Goal: Book appointment/travel/reservation

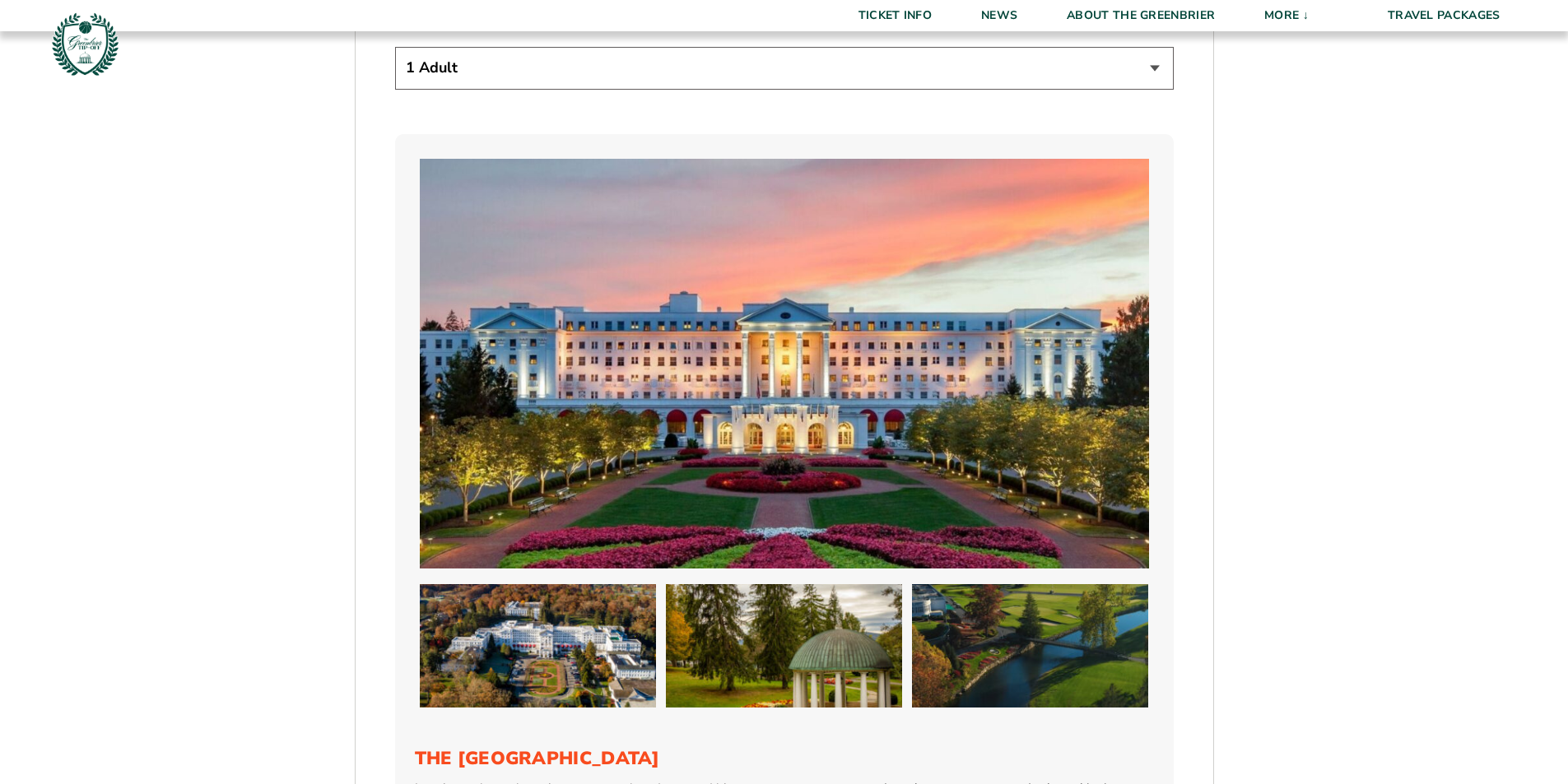
scroll to position [1152, 0]
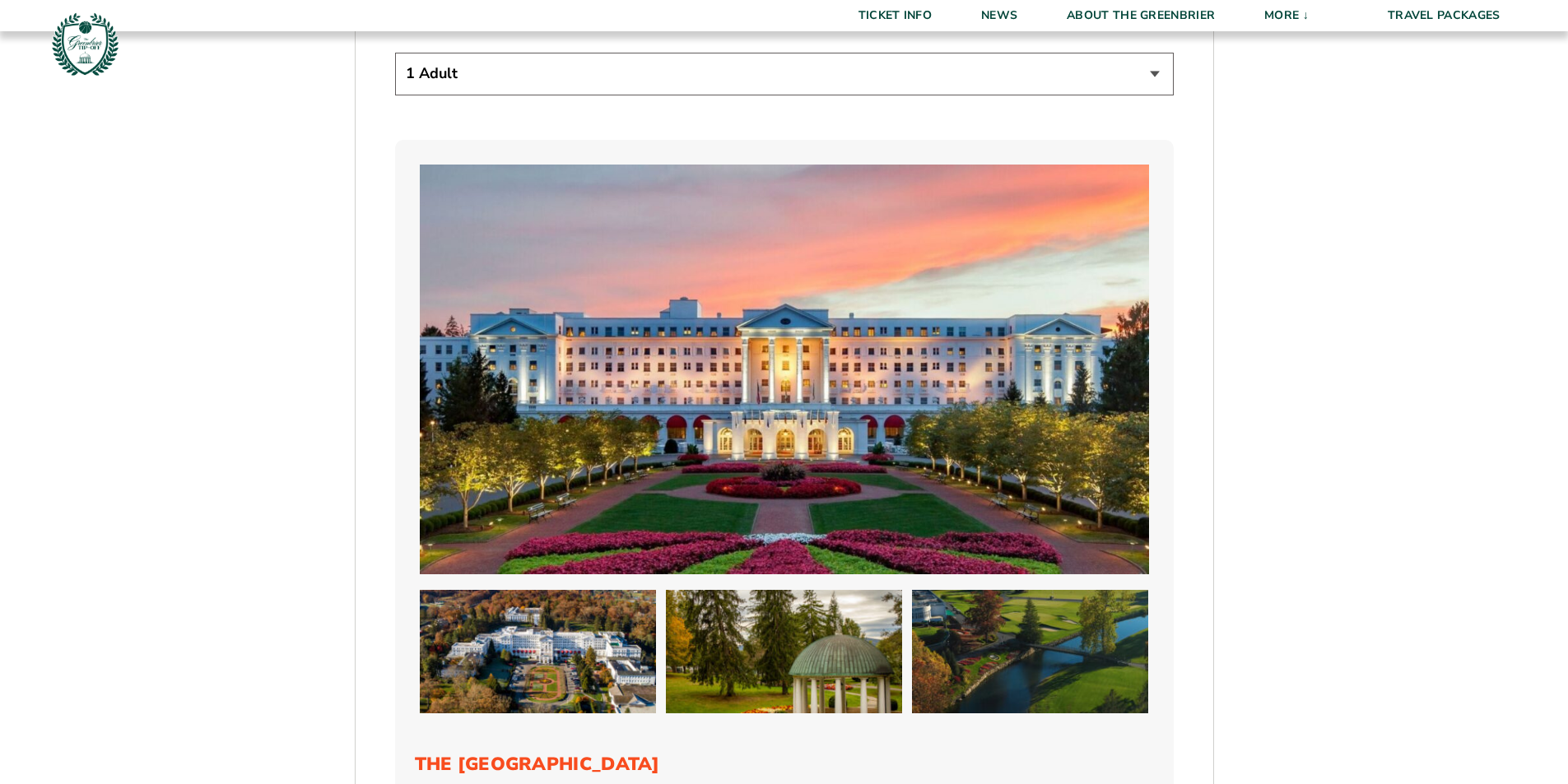
click at [1142, 76] on select "1 Adult 2 Adults 3 Adults 4 Adults 2 Adults + 1 Child 2 Adults + 2 Children 2 A…" at bounding box center [784, 73] width 778 height 42
select select "2 Adults + 1 Child"
click at [395, 53] on select "1 Adult 2 Adults 3 Adults 4 Adults 2 Adults + 1 Child 2 Adults + 2 Children 2 A…" at bounding box center [784, 73] width 778 height 42
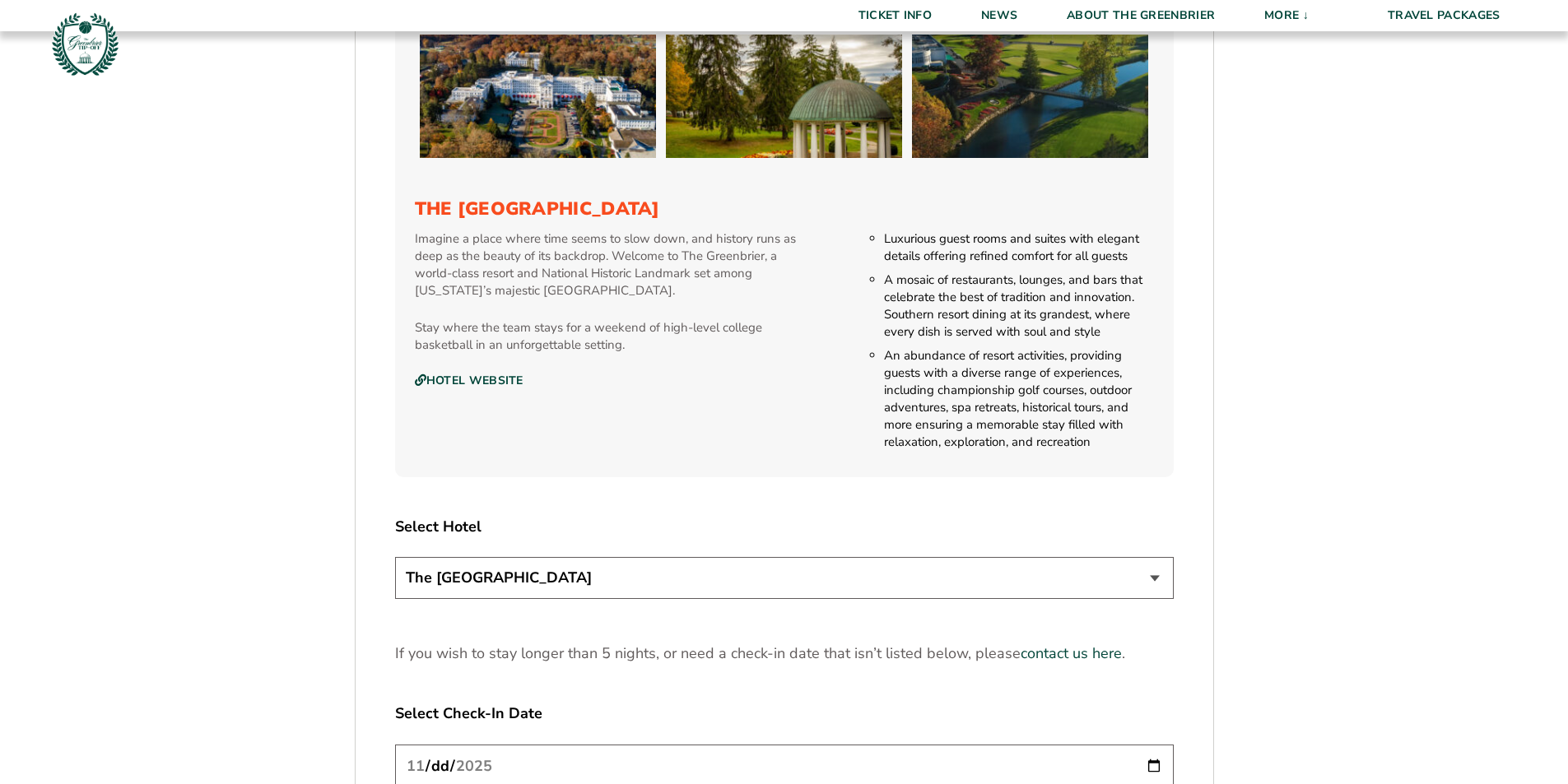
scroll to position [1974, 0]
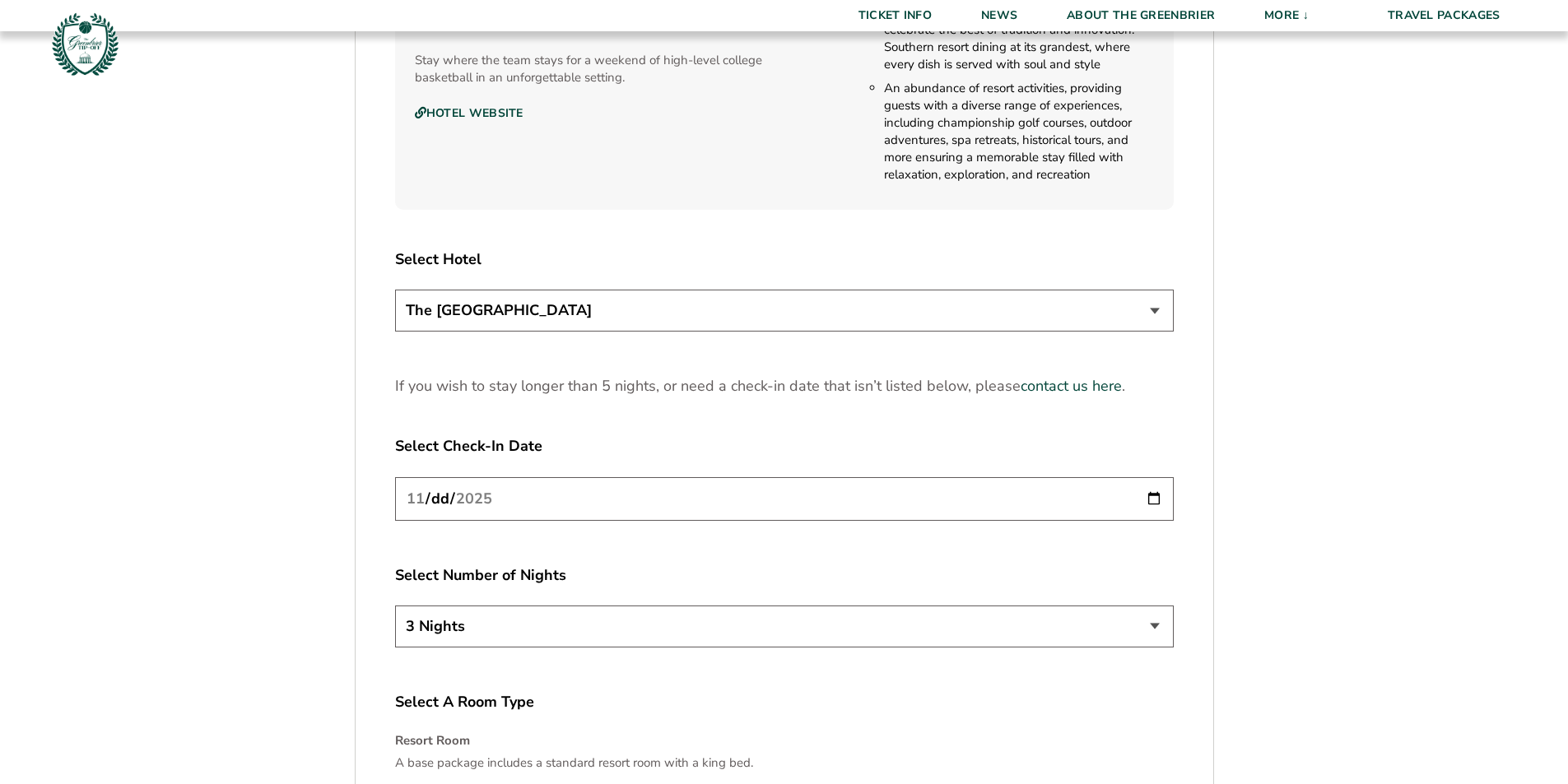
click at [1157, 306] on select "The [GEOGRAPHIC_DATA]" at bounding box center [784, 310] width 778 height 42
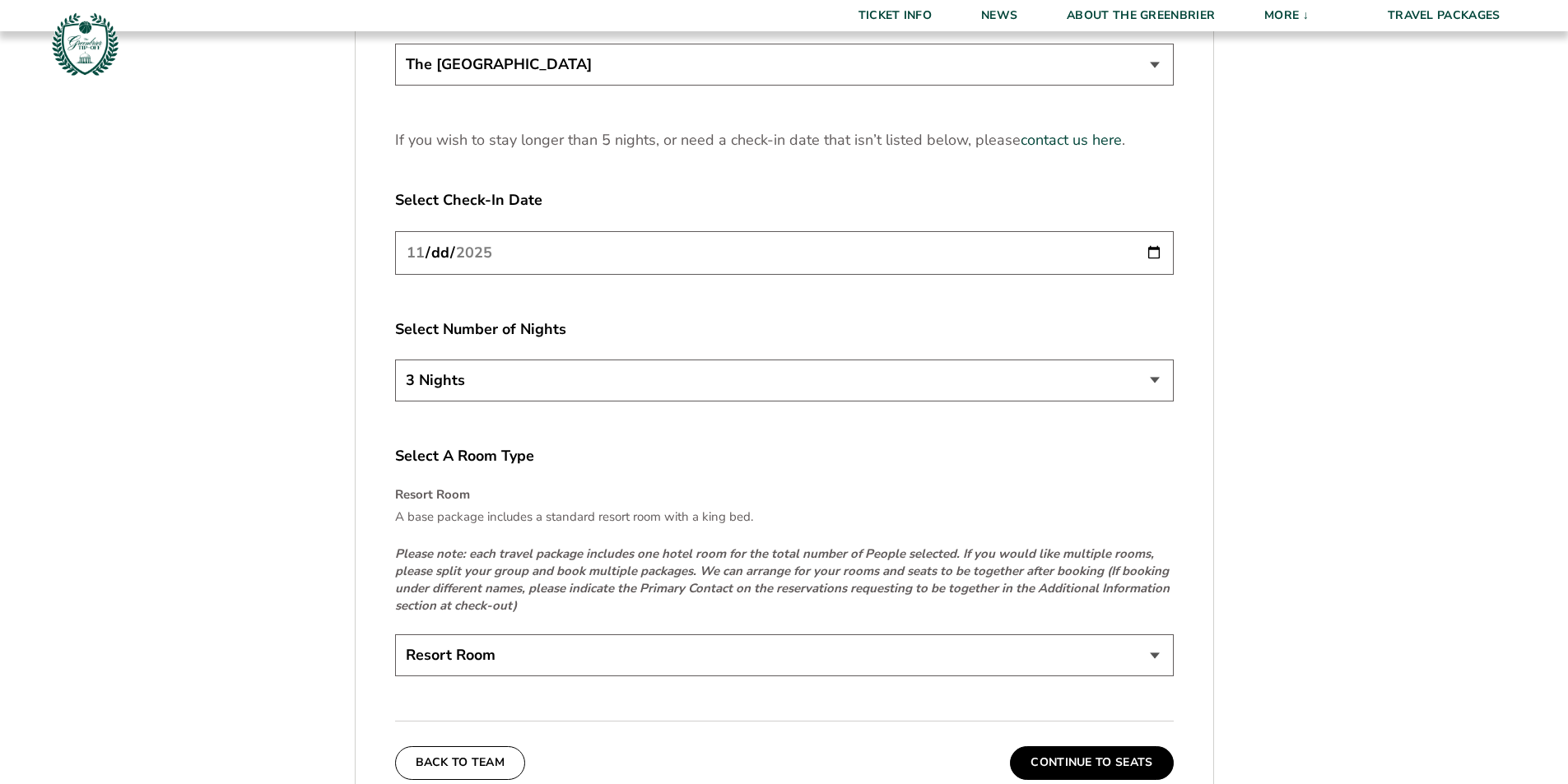
scroll to position [2221, 0]
click at [444, 256] on input "[DATE]" at bounding box center [784, 252] width 778 height 43
click at [1151, 253] on input "[DATE]" at bounding box center [784, 252] width 778 height 43
type input "[DATE]"
click at [526, 385] on select "3 Nights 4 Nights 5 Nights" at bounding box center [784, 379] width 778 height 42
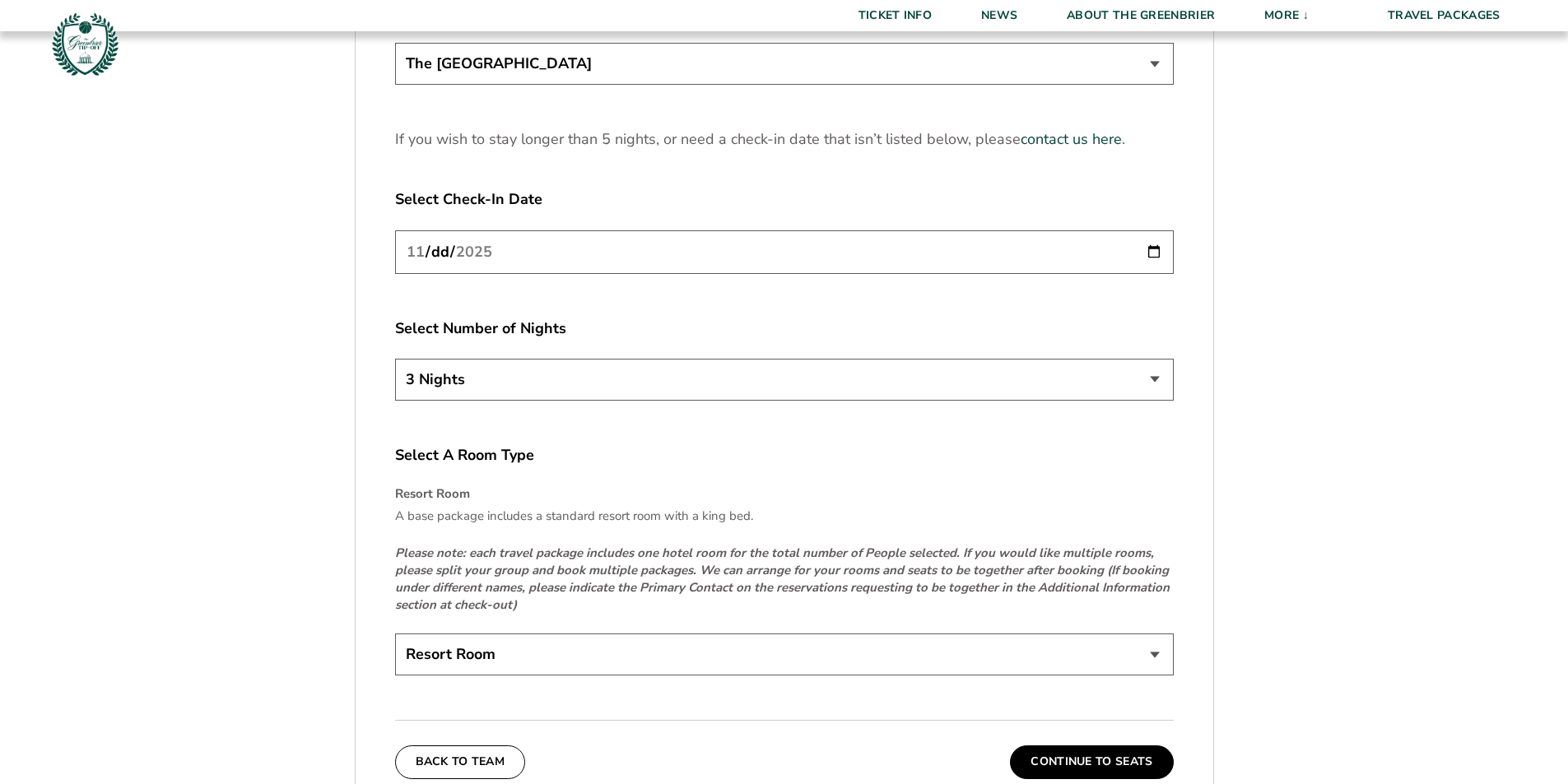
click at [526, 385] on select "3 Nights 4 Nights 5 Nights" at bounding box center [784, 379] width 778 height 42
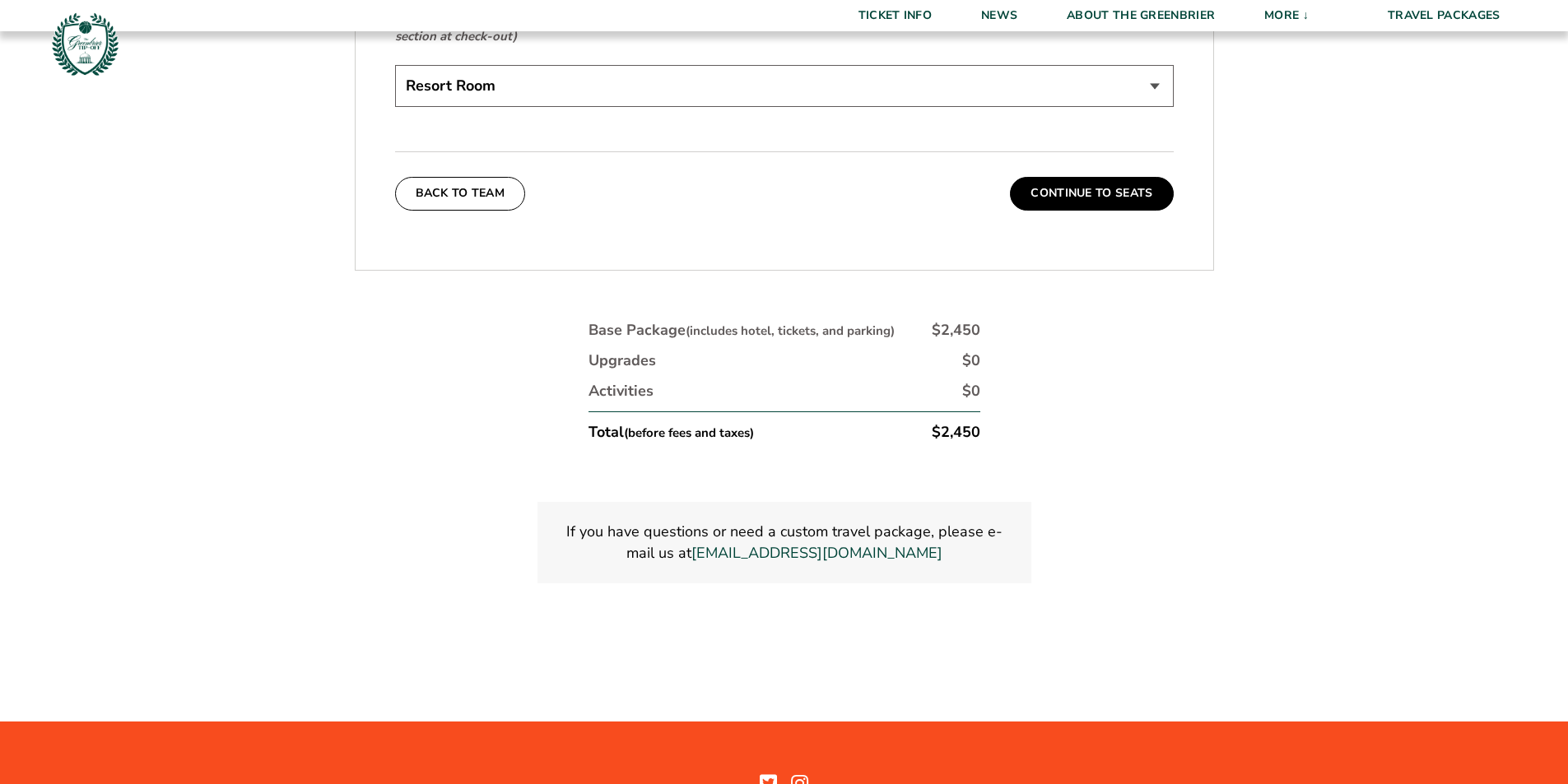
scroll to position [2879, 0]
